Goal: Information Seeking & Learning: Compare options

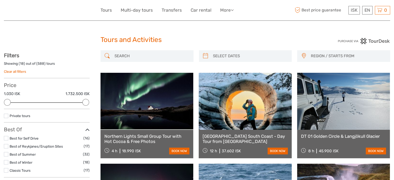
drag, startPoint x: 395, startPoint y: 15, endPoint x: 374, endPoint y: 31, distance: 26.8
click at [336, 53] on span "REGION / STARTS FROM" at bounding box center [347, 56] width 79 height 9
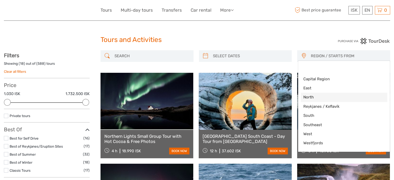
click at [311, 97] on span "North" at bounding box center [339, 97] width 73 height 5
select select "North"
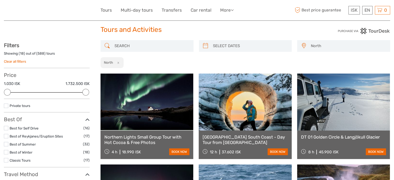
scroll to position [6, 0]
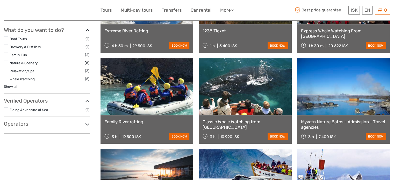
scroll to position [206, 0]
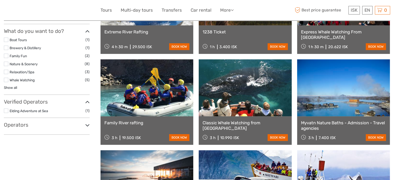
click at [83, 123] on h3 "Operators" at bounding box center [47, 125] width 86 height 6
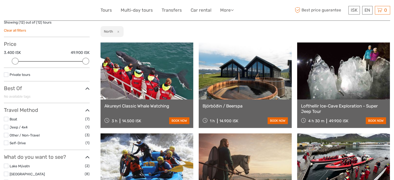
scroll to position [37, 0]
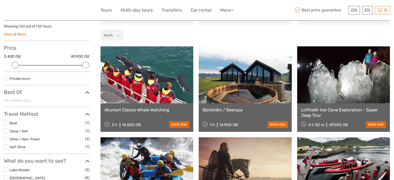
click at [117, 35] on button "x" at bounding box center [117, 35] width 7 height 5
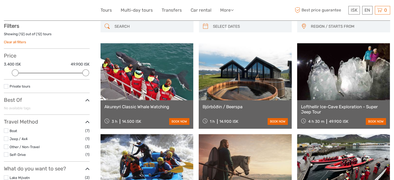
scroll to position [29, 0]
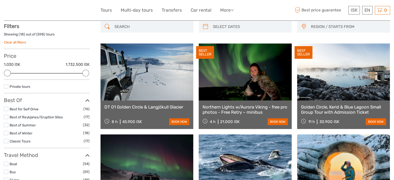
click at [328, 26] on span "REGION / STARTS FROM" at bounding box center [347, 27] width 79 height 9
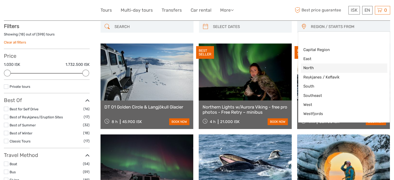
click at [312, 67] on span "North" at bounding box center [339, 67] width 73 height 5
select select "North"
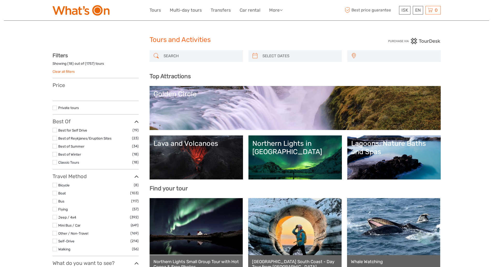
select select
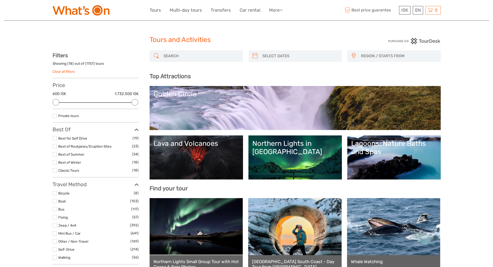
click at [378, 55] on span "REGION / STARTS FROM" at bounding box center [398, 56] width 79 height 9
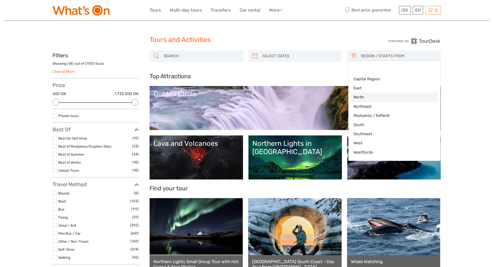
click at [360, 96] on span "North" at bounding box center [390, 97] width 73 height 5
select select "North"
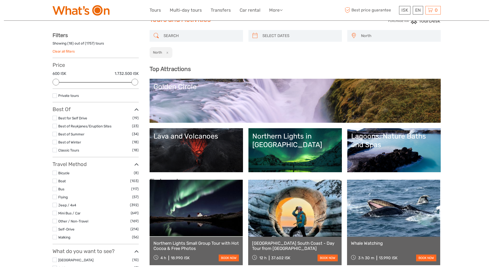
scroll to position [6, 0]
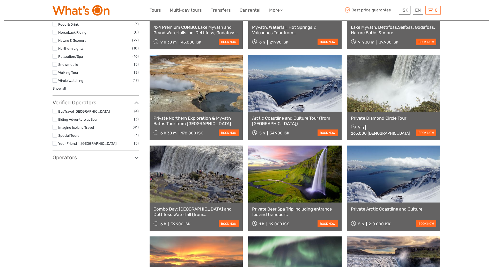
scroll to position [307, 0]
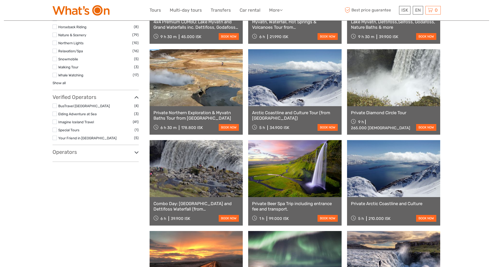
click at [69, 149] on h3 "Operators" at bounding box center [96, 152] width 86 height 6
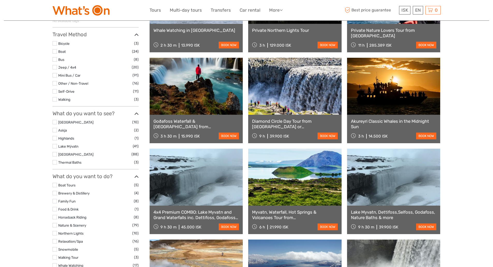
scroll to position [129, 0]
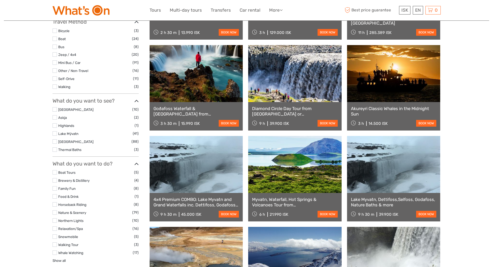
click at [56, 220] on label at bounding box center [55, 220] width 4 height 4
click at [0, 0] on input "checkbox" at bounding box center [0, 0] width 0 height 0
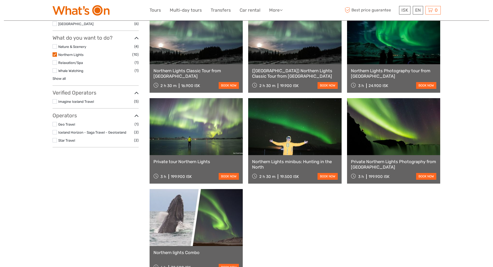
scroll to position [164, 0]
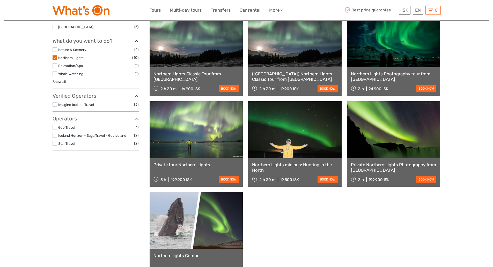
click at [56, 135] on label at bounding box center [55, 135] width 4 height 4
click at [0, 0] on input "checkbox" at bounding box center [0, 0] width 0 height 0
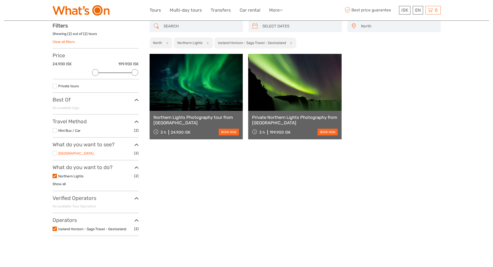
scroll to position [30, 0]
click at [55, 227] on label at bounding box center [55, 229] width 4 height 4
click at [0, 0] on input "checkbox" at bounding box center [0, 0] width 0 height 0
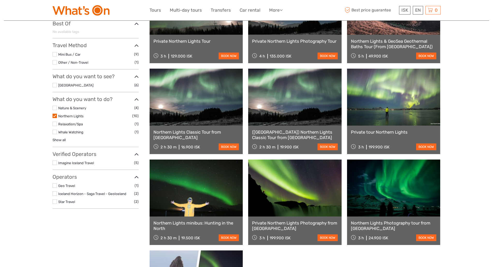
scroll to position [107, 0]
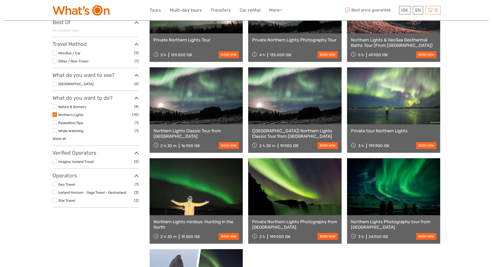
click at [55, 160] on label at bounding box center [55, 161] width 4 height 4
click at [0, 0] on input "checkbox" at bounding box center [0, 0] width 0 height 0
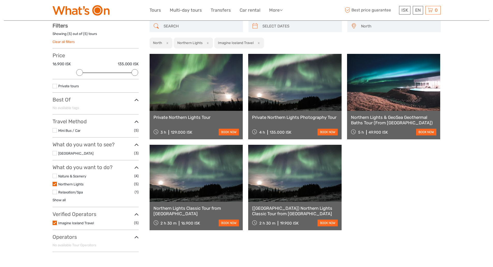
scroll to position [30, 0]
click at [55, 223] on label at bounding box center [55, 223] width 4 height 4
click at [0, 0] on input "checkbox" at bounding box center [0, 0] width 0 height 0
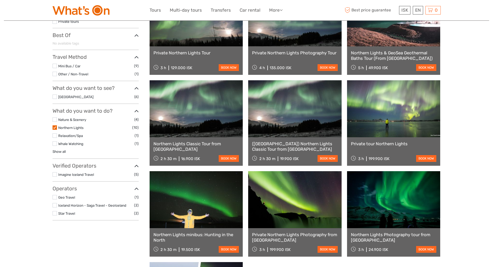
scroll to position [104, 0]
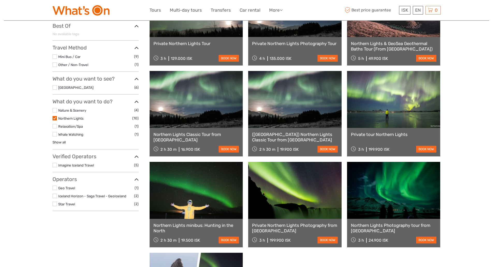
click at [54, 204] on label at bounding box center [55, 204] width 4 height 4
click at [0, 0] on input "checkbox" at bounding box center [0, 0] width 0 height 0
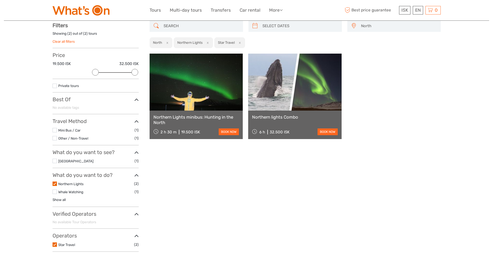
scroll to position [30, 0]
click at [54, 183] on label at bounding box center [55, 184] width 4 height 4
click at [0, 0] on input "checkbox" at bounding box center [0, 0] width 0 height 0
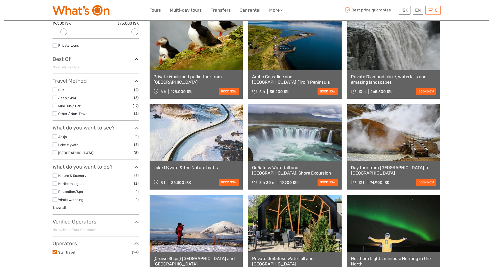
scroll to position [104, 0]
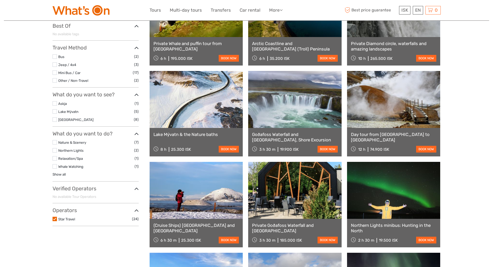
click at [55, 219] on label at bounding box center [55, 219] width 4 height 4
click at [0, 0] on input "checkbox" at bounding box center [0, 0] width 0 height 0
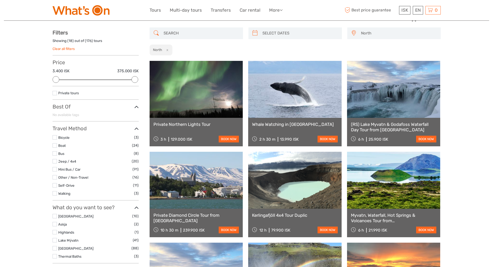
scroll to position [16, 0]
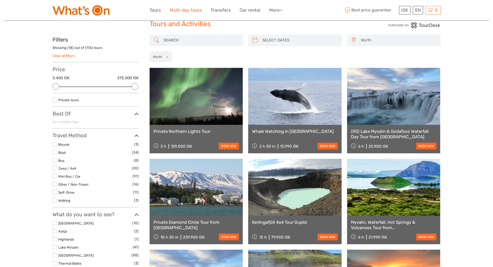
click at [176, 10] on link "Multi-day tours" at bounding box center [186, 10] width 32 height 8
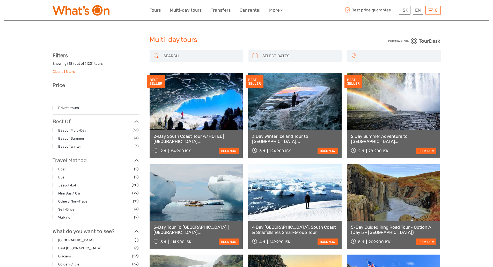
select select
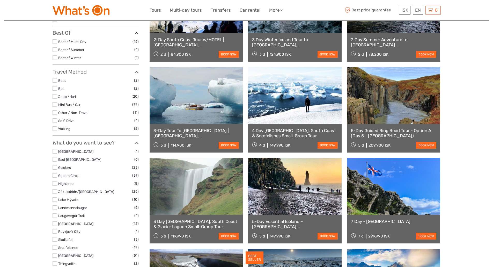
scroll to position [97, 0]
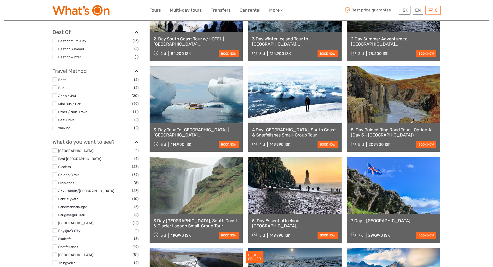
click at [191, 40] on link "2-Day South Coast Tour w/HOTEL | Blue Ice Cave, Jokulsarlon, Black Beach & Wate…" at bounding box center [197, 41] width 86 height 11
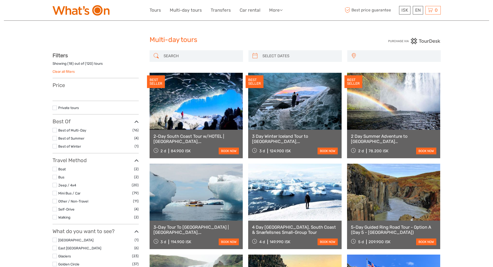
select select
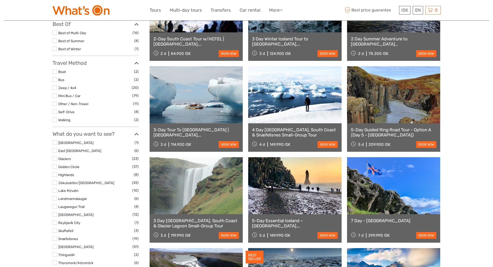
select select
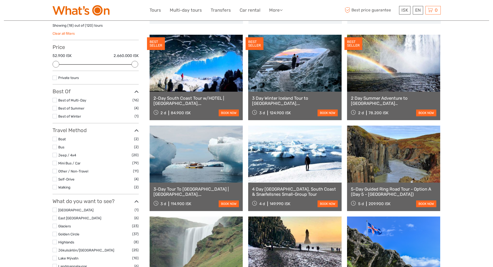
scroll to position [0, 0]
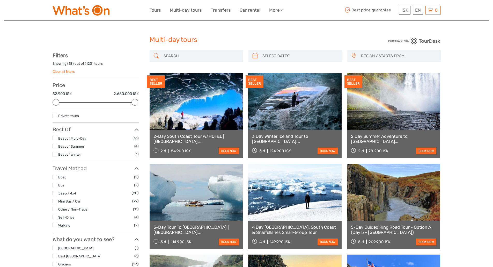
click at [295, 136] on link "3 Day Winter Iceland Tour to [GEOGRAPHIC_DATA], [GEOGRAPHIC_DATA], [GEOGRAPHIC_…" at bounding box center [295, 139] width 86 height 11
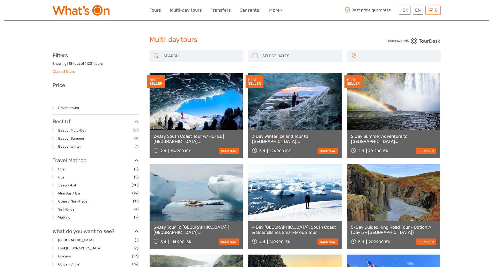
select select
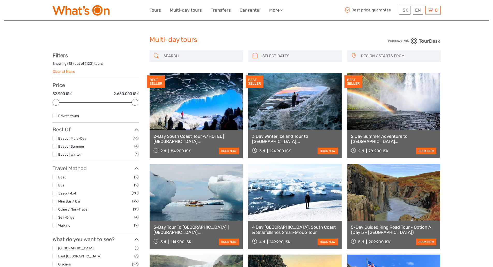
click at [363, 84] on link at bounding box center [393, 101] width 93 height 57
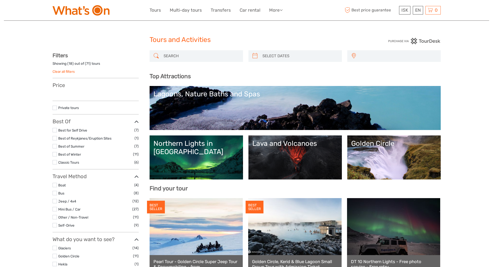
select select
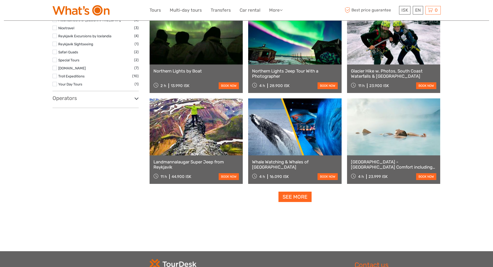
scroll to position [557, 0]
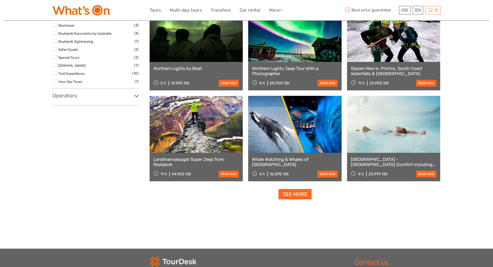
click at [71, 97] on h3 "Operators" at bounding box center [96, 95] width 86 height 6
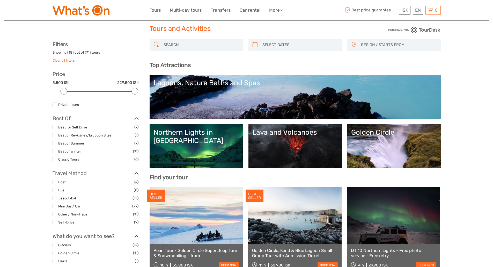
scroll to position [0, 0]
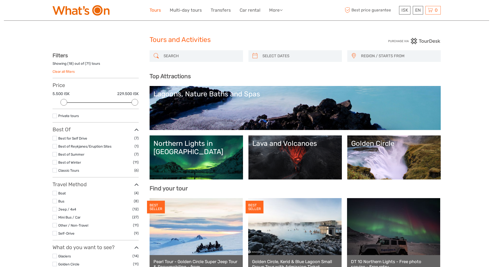
click at [155, 10] on link "Tours" at bounding box center [155, 10] width 11 height 8
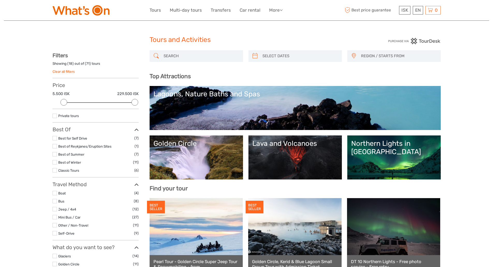
select select
click at [185, 10] on link "Multi-day tours" at bounding box center [186, 10] width 32 height 8
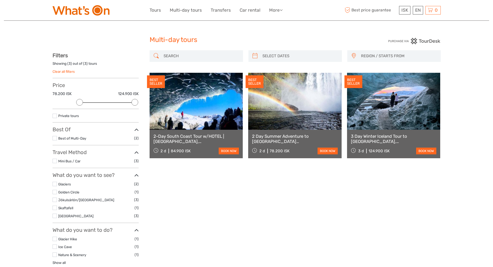
select select
click at [224, 10] on link "Transfers" at bounding box center [221, 10] width 20 height 8
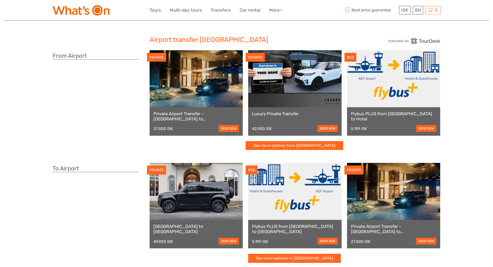
click at [290, 143] on link "See more options from [GEOGRAPHIC_DATA]" at bounding box center [295, 145] width 98 height 9
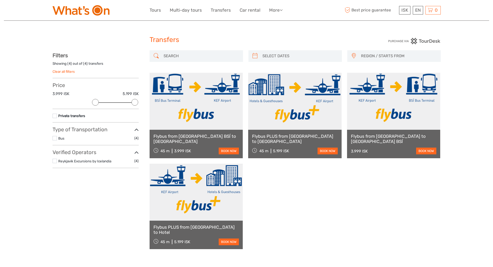
select select
click at [225, 10] on link "Transfers" at bounding box center [221, 10] width 20 height 8
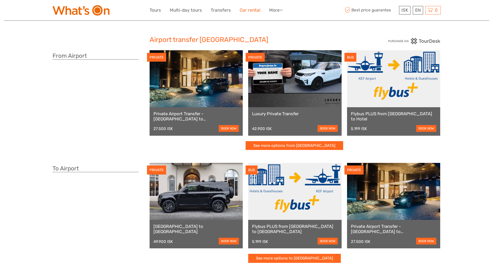
click at [243, 10] on link "Car rental" at bounding box center [250, 10] width 21 height 8
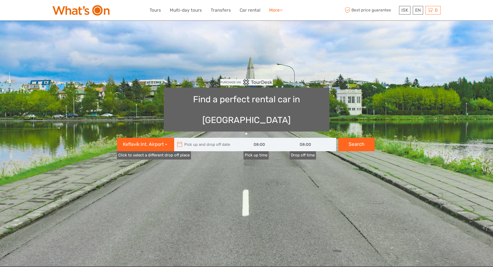
click at [270, 10] on link "More" at bounding box center [275, 10] width 13 height 8
click at [267, 19] on link "Food & drink" at bounding box center [266, 21] width 31 height 10
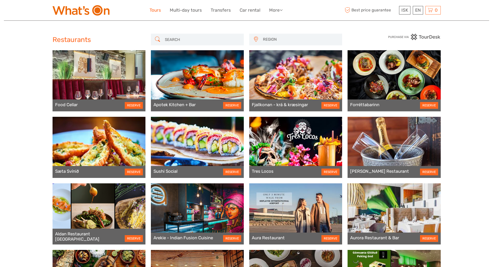
click at [155, 11] on link "Tours" at bounding box center [155, 10] width 11 height 8
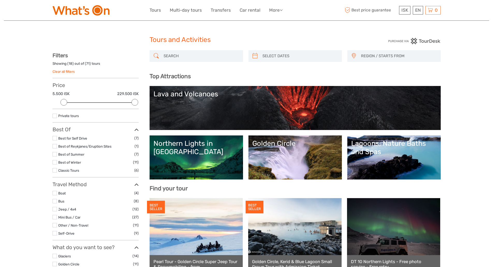
select select
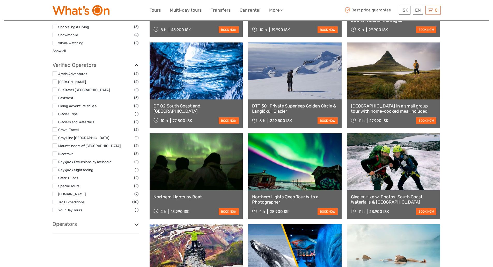
scroll to position [455, 0]
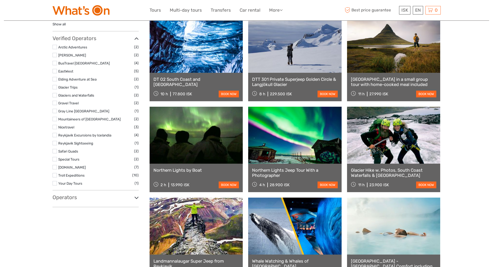
click at [54, 62] on label at bounding box center [55, 63] width 4 height 4
click at [0, 0] on input "checkbox" at bounding box center [0, 0] width 0 height 0
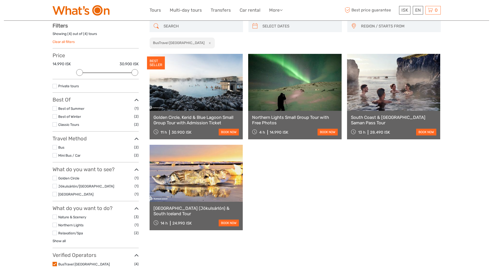
scroll to position [30, 0]
